Goal: Task Accomplishment & Management: Manage account settings

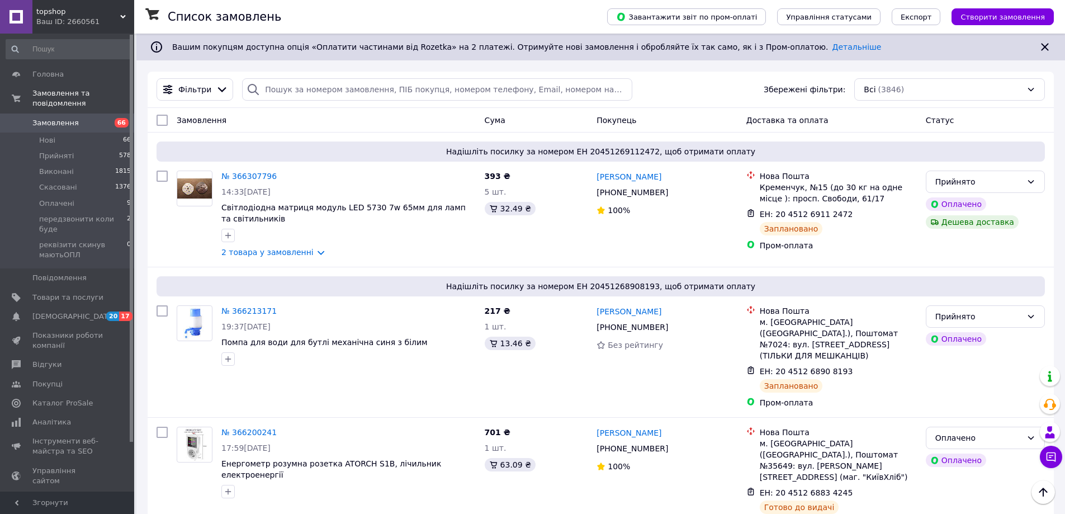
scroll to position [3186, 0]
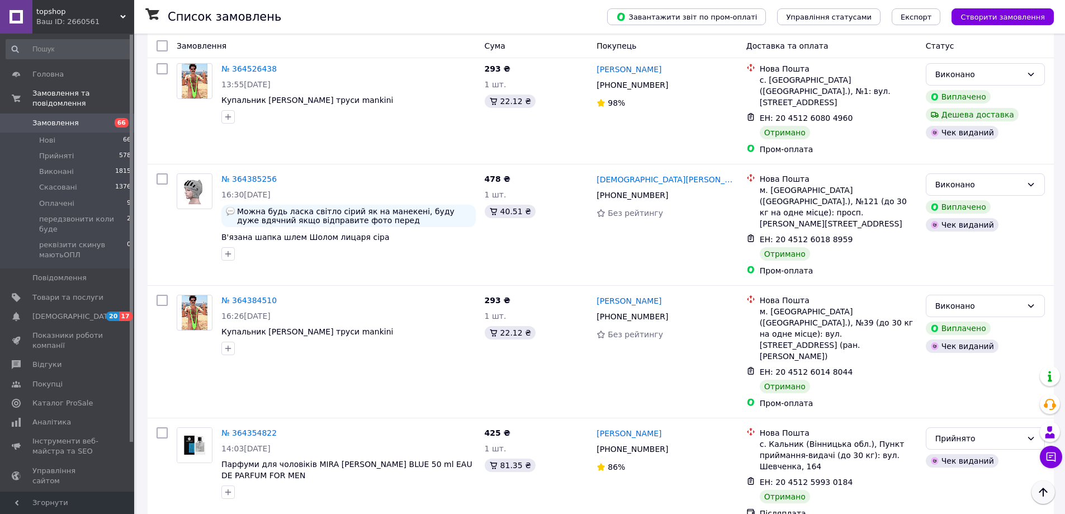
click at [1042, 488] on icon "Наверх" at bounding box center [1042, 491] width 13 height 13
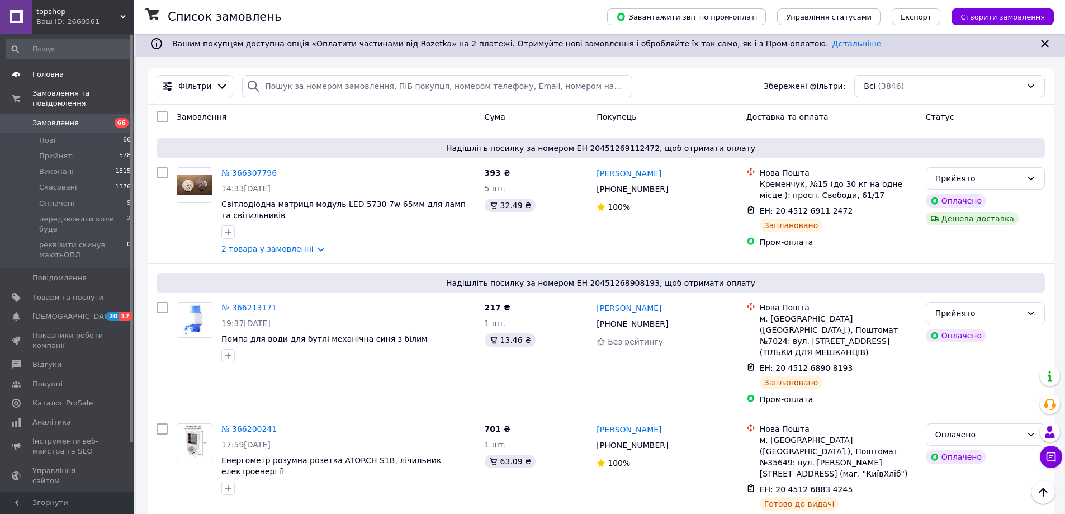
scroll to position [0, 0]
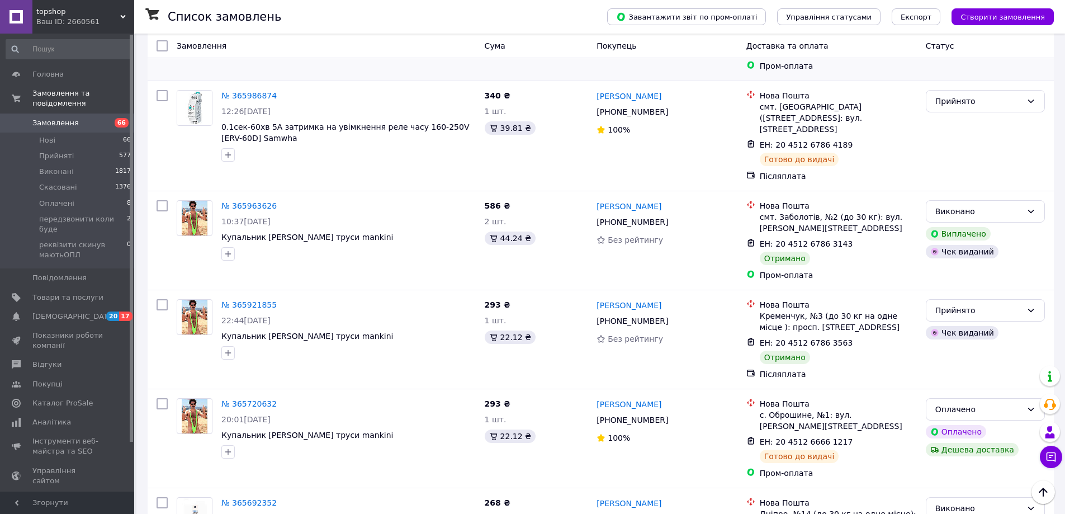
scroll to position [727, 0]
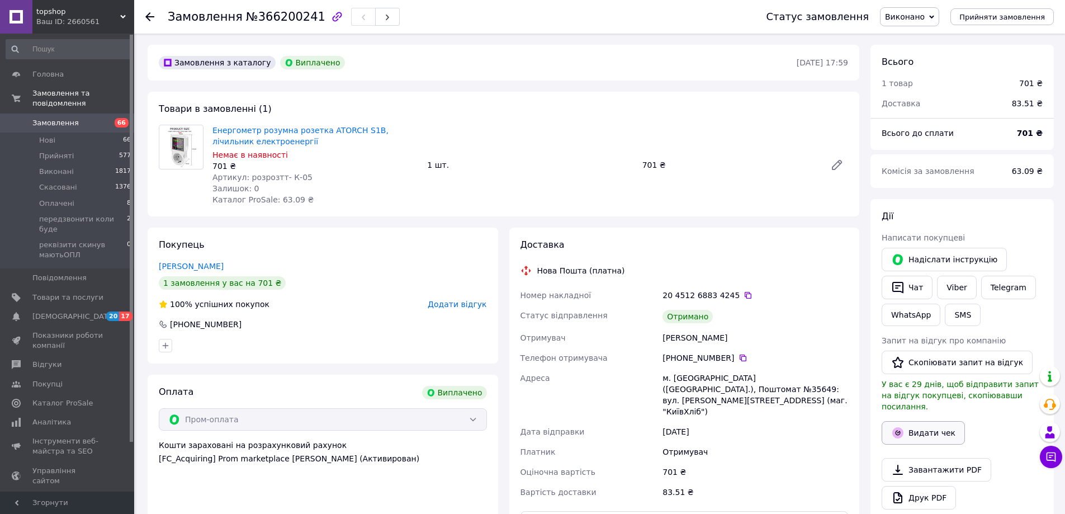
click at [935, 421] on button "Видати чек" at bounding box center [923, 432] width 83 height 23
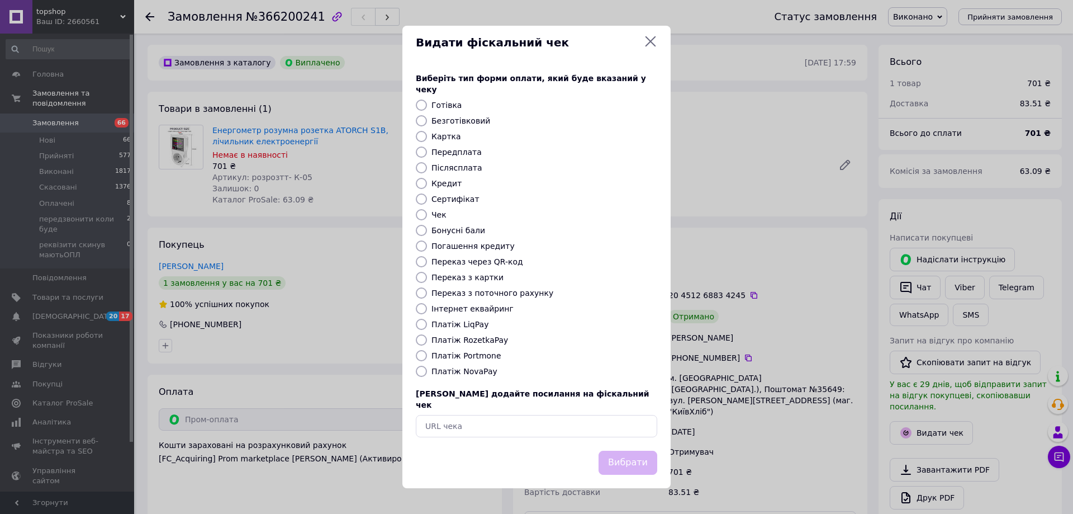
click at [484, 339] on label "Платіж RozetkaPay" at bounding box center [470, 339] width 77 height 9
click at [427, 339] on input "Платіж RozetkaPay" at bounding box center [421, 339] width 11 height 11
radio input "true"
click at [631, 451] on button "Вибрати" at bounding box center [628, 463] width 59 height 24
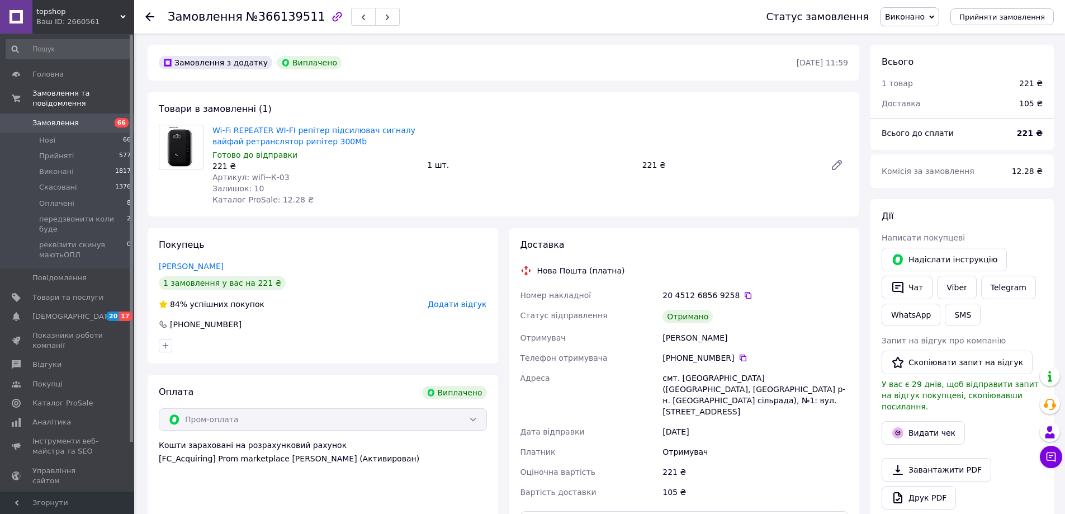
click at [338, 266] on div "Ларіонов Максім" at bounding box center [323, 266] width 328 height 11
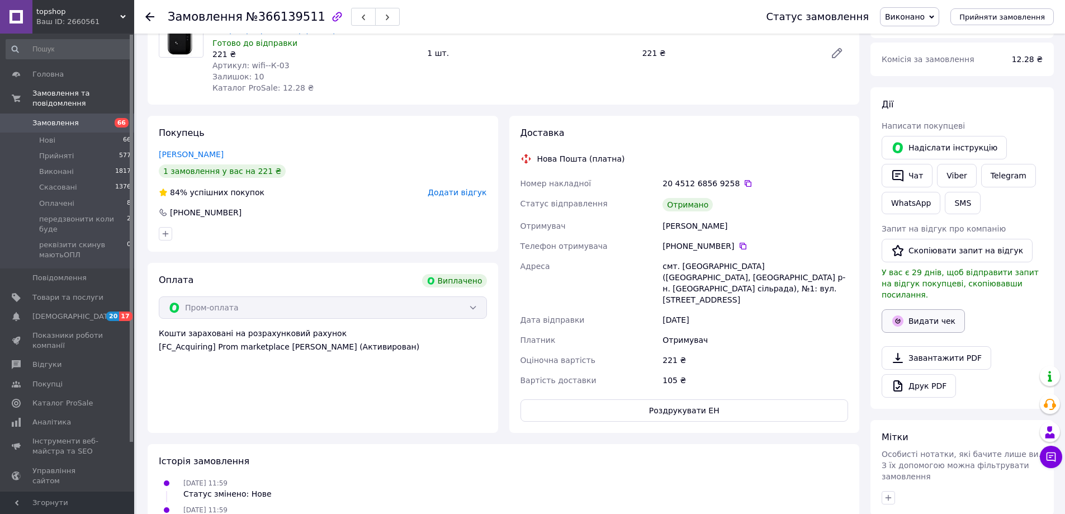
click at [936, 309] on button "Видати чек" at bounding box center [923, 320] width 83 height 23
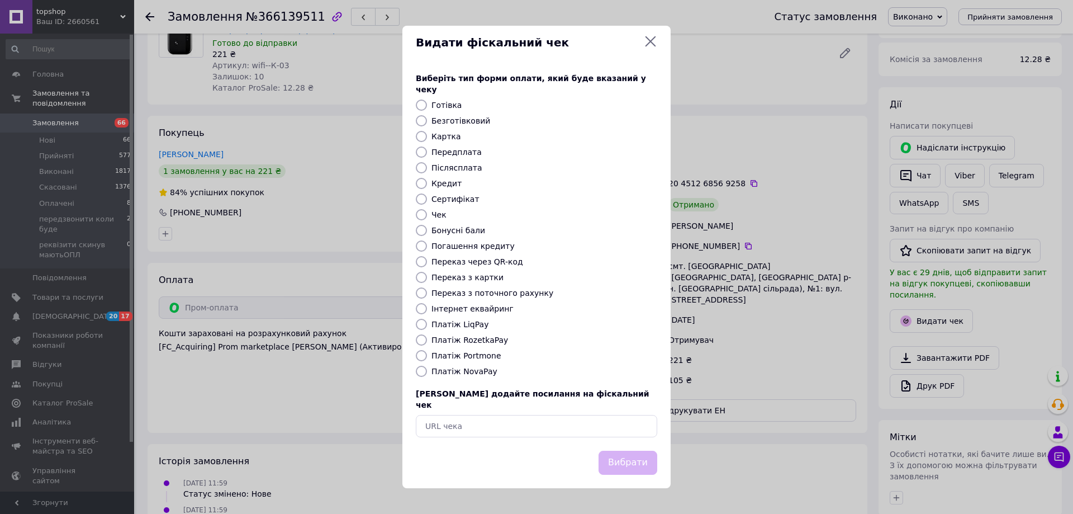
click at [472, 339] on label "Платіж RozetkaPay" at bounding box center [470, 339] width 77 height 9
click at [427, 339] on input "Платіж RozetkaPay" at bounding box center [421, 339] width 11 height 11
radio input "true"
click at [629, 451] on button "Вибрати" at bounding box center [628, 463] width 59 height 24
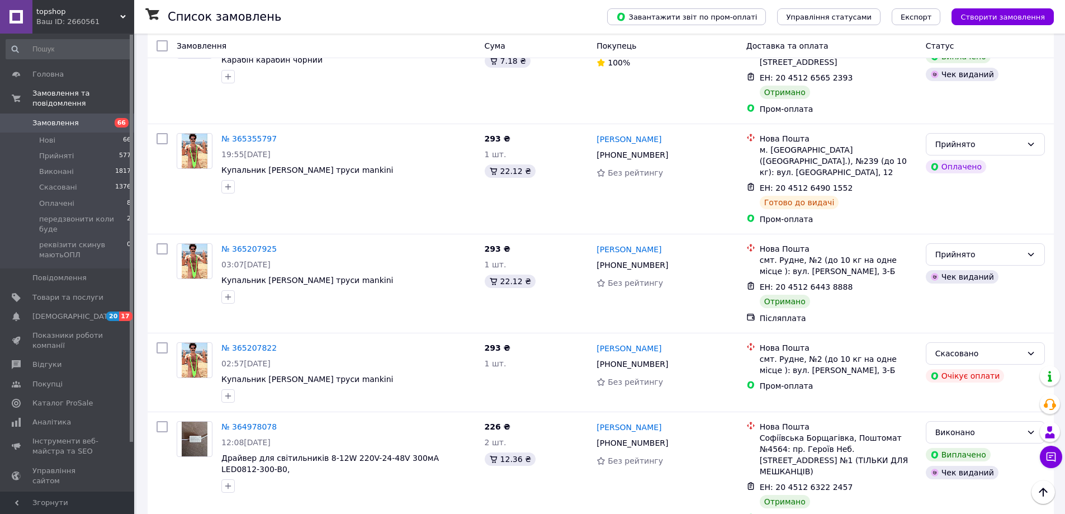
scroll to position [2068, 0]
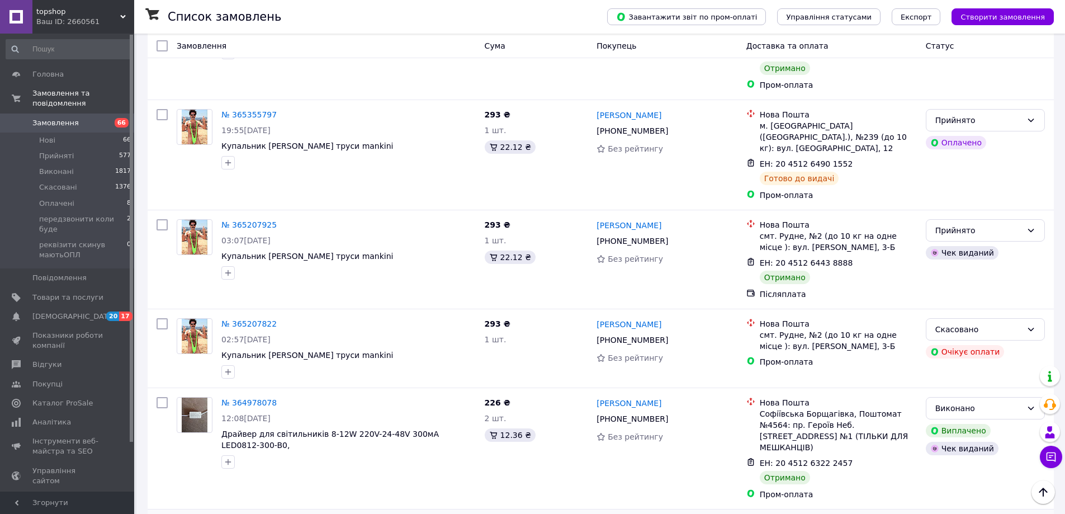
click at [452, 513] on div "№ 364973387" at bounding box center [348, 523] width 257 height 13
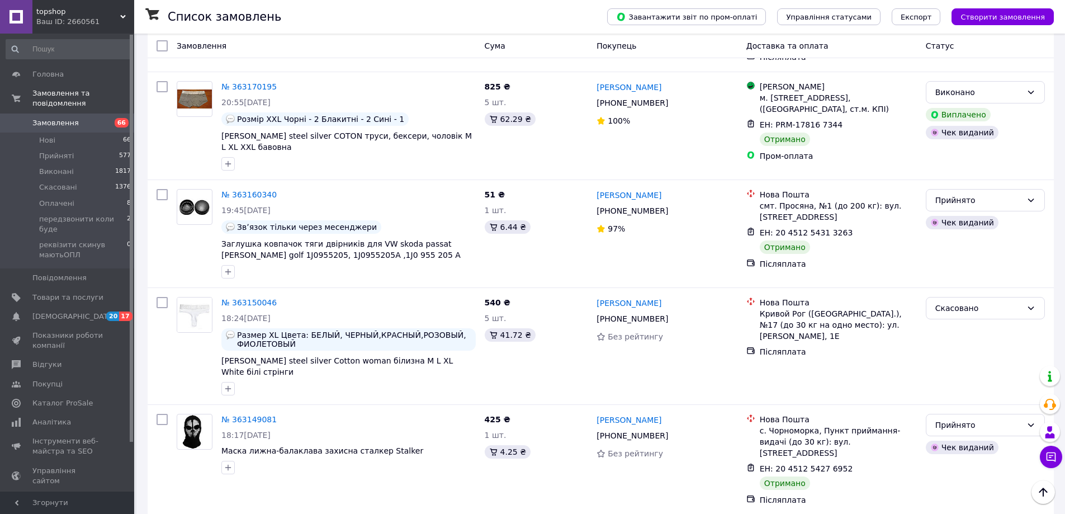
scroll to position [5534, 0]
click at [1046, 495] on icon "Наверх" at bounding box center [1042, 491] width 13 height 13
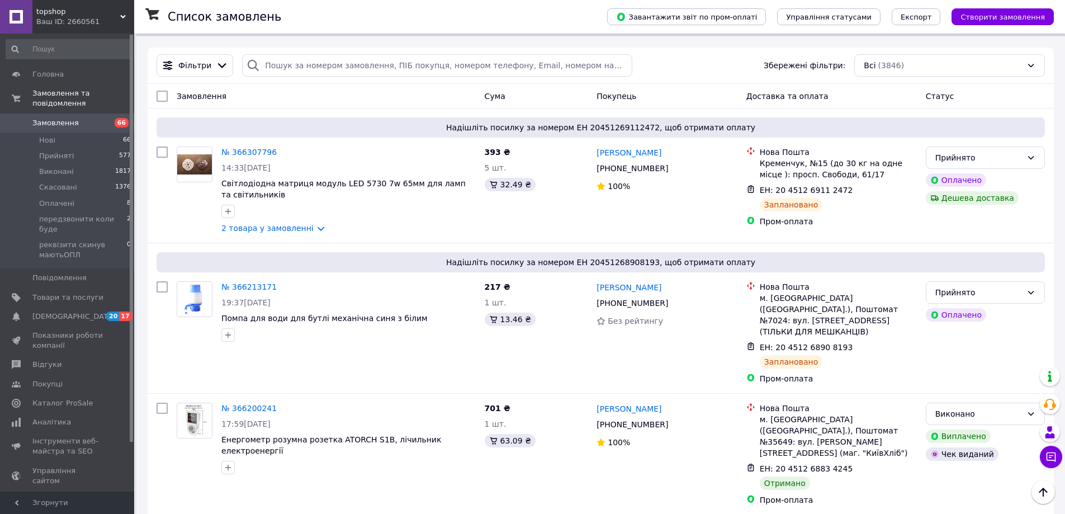
scroll to position [0, 0]
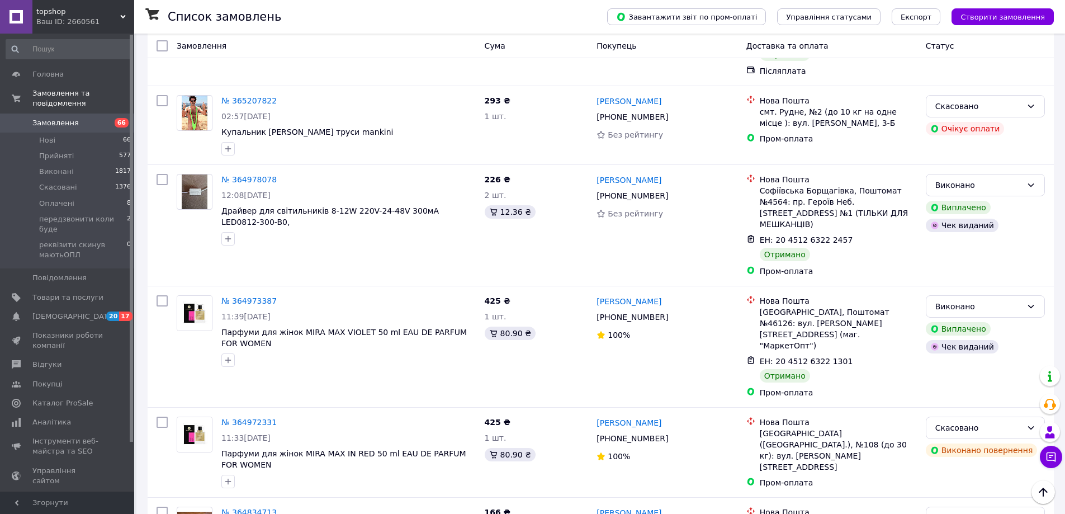
scroll to position [2292, 0]
